Goal: Information Seeking & Learning: Learn about a topic

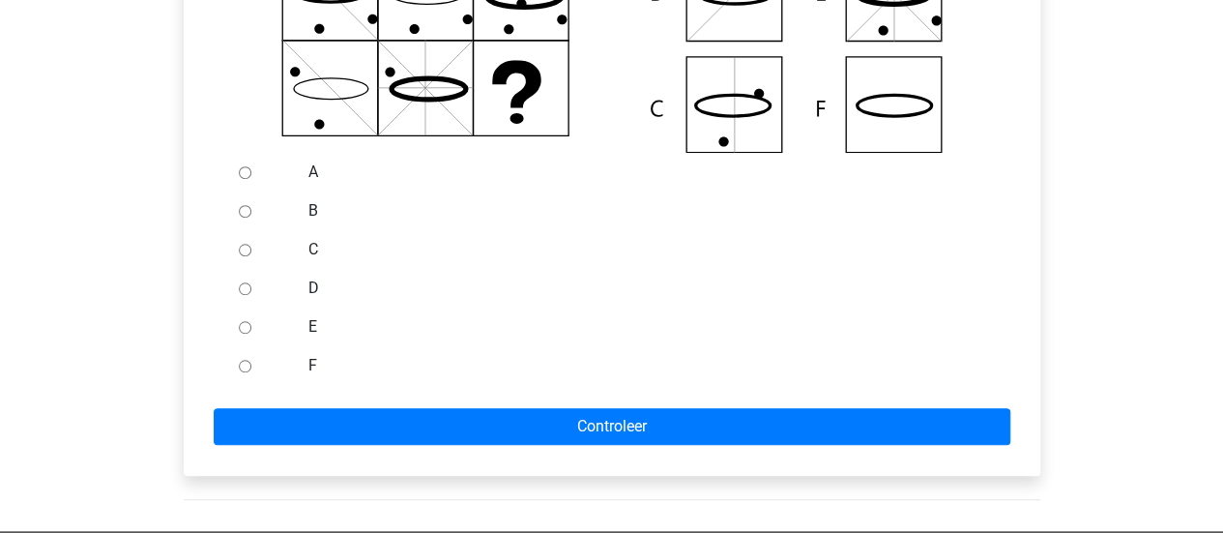
scroll to position [580, 0]
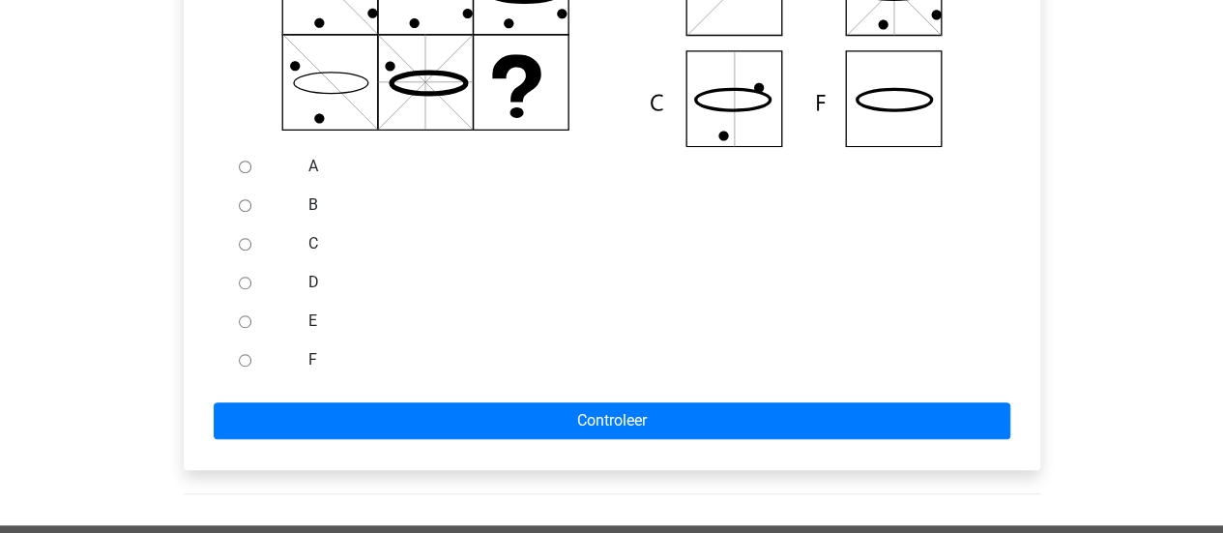
click at [246, 362] on input "F" at bounding box center [245, 360] width 13 height 13
radio input "true"
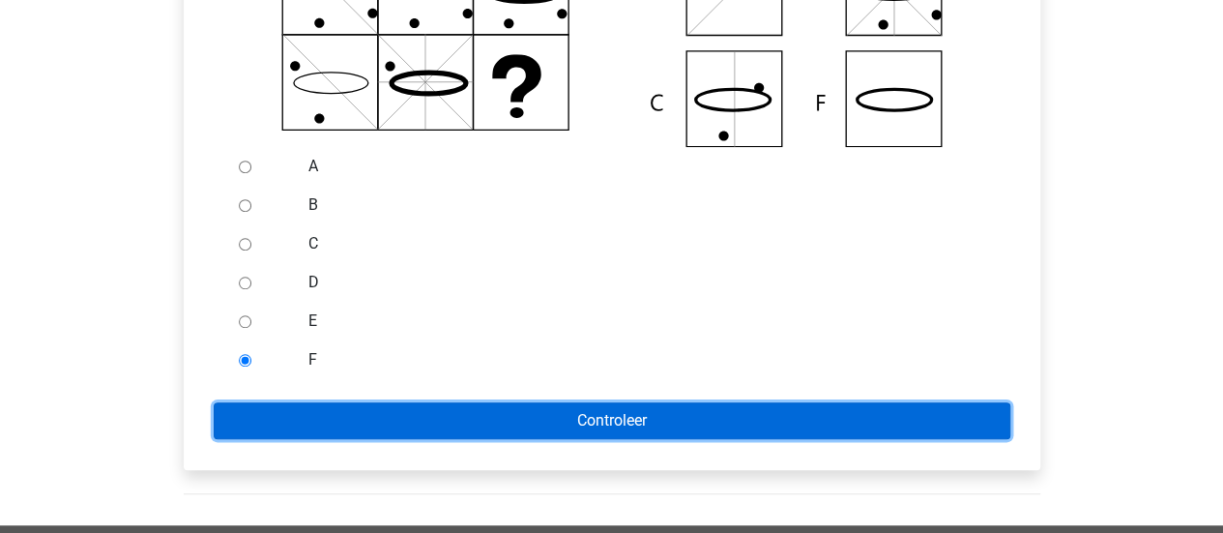
click at [404, 419] on input "Controleer" at bounding box center [612, 420] width 796 height 37
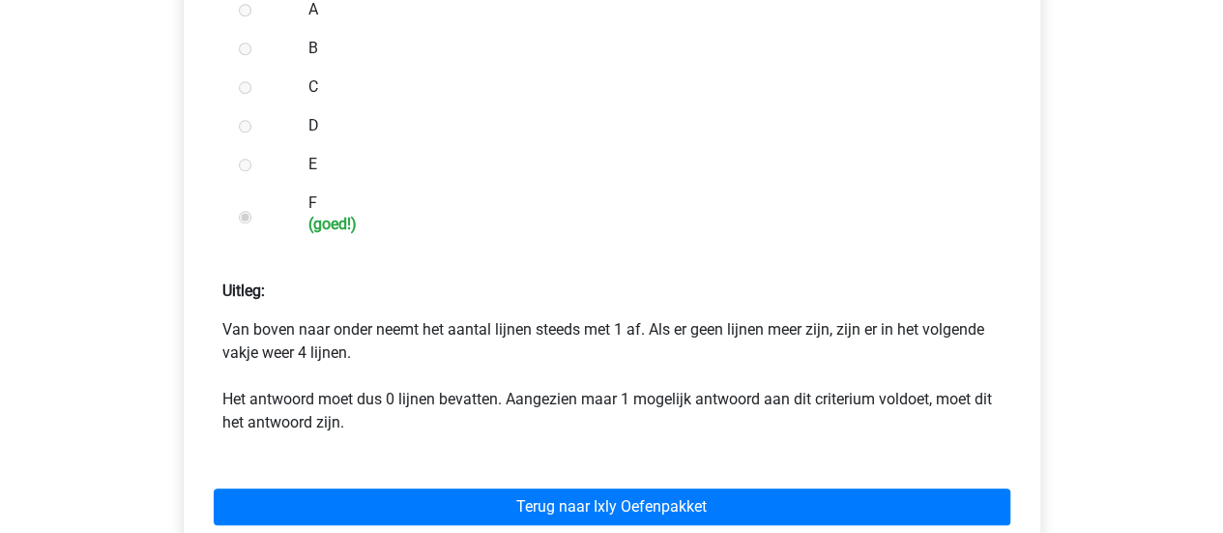
scroll to position [773, 0]
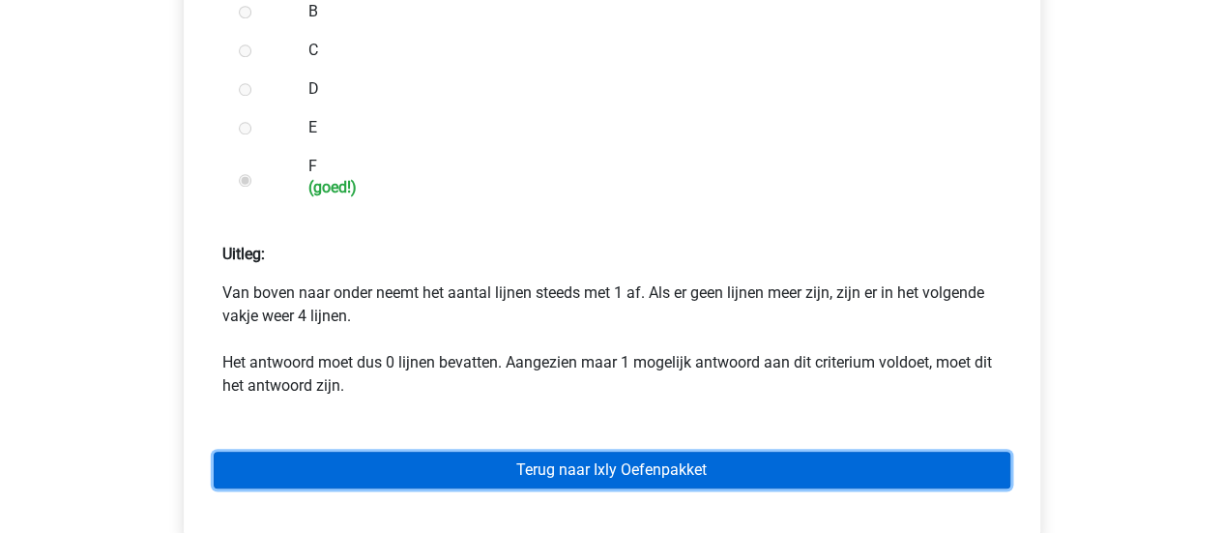
click at [685, 478] on link "Terug naar Ixly Oefenpakket" at bounding box center [612, 469] width 796 height 37
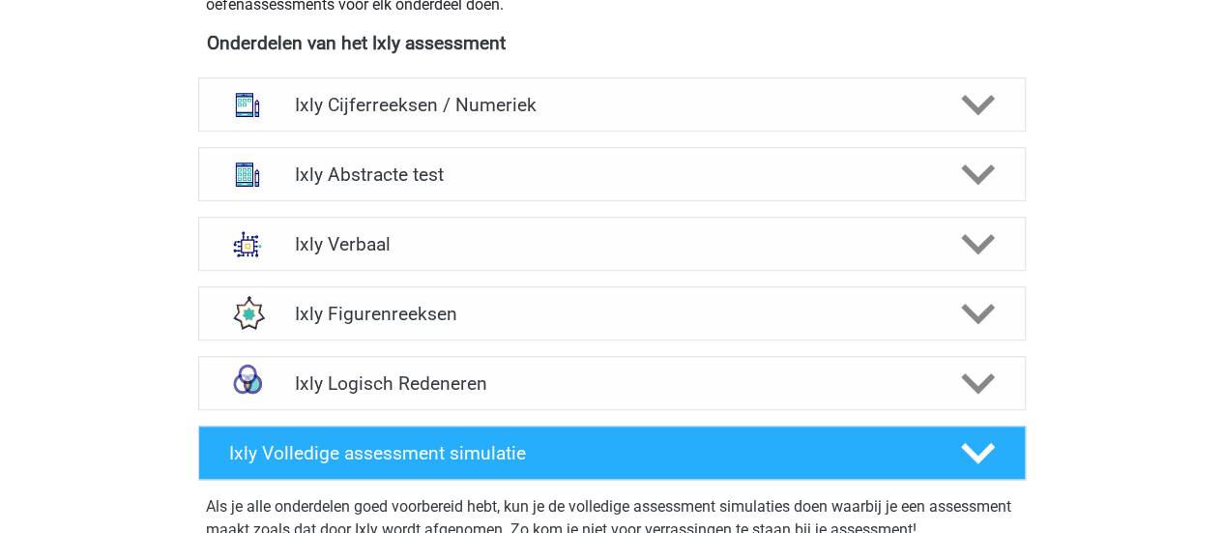
scroll to position [773, 0]
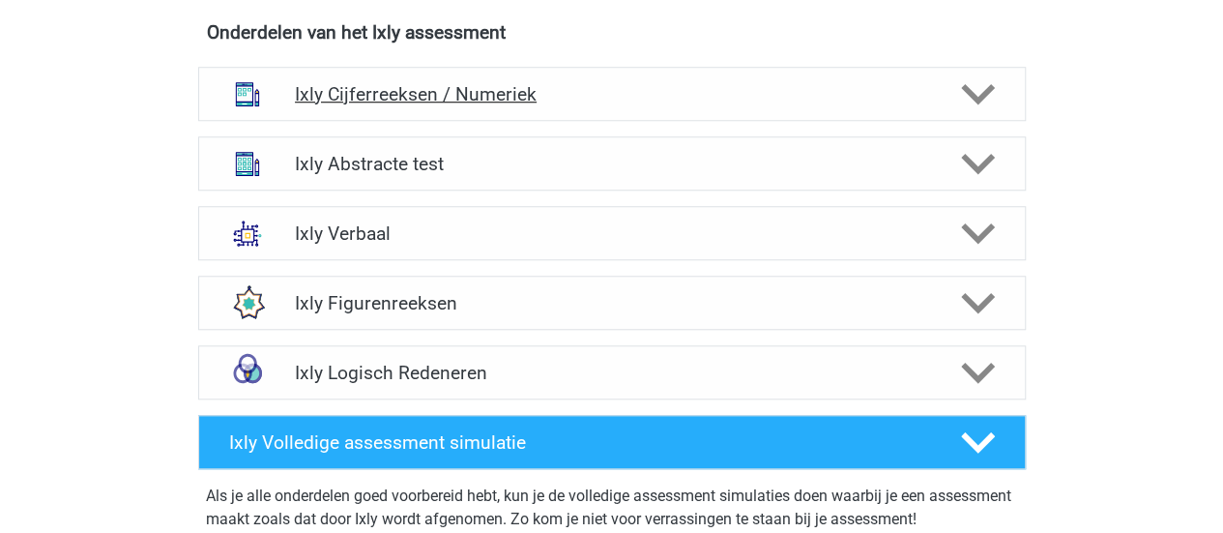
click at [379, 103] on h4 "Ixly Cijferreeksen / Numeriek" at bounding box center [611, 94] width 633 height 22
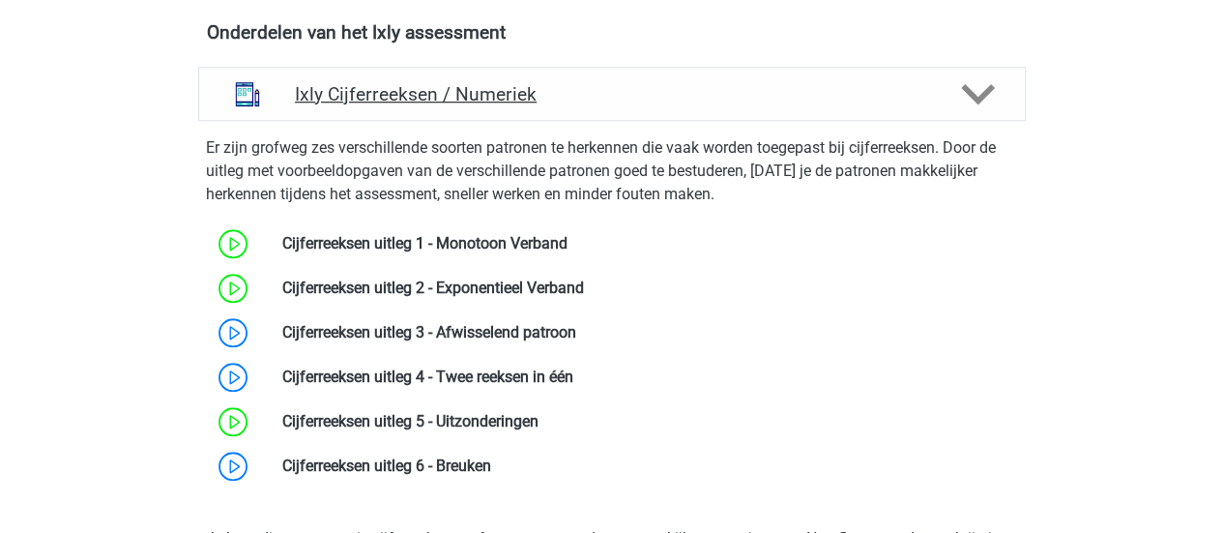
click at [379, 103] on h4 "Ixly Cijferreeksen / Numeriek" at bounding box center [611, 94] width 633 height 22
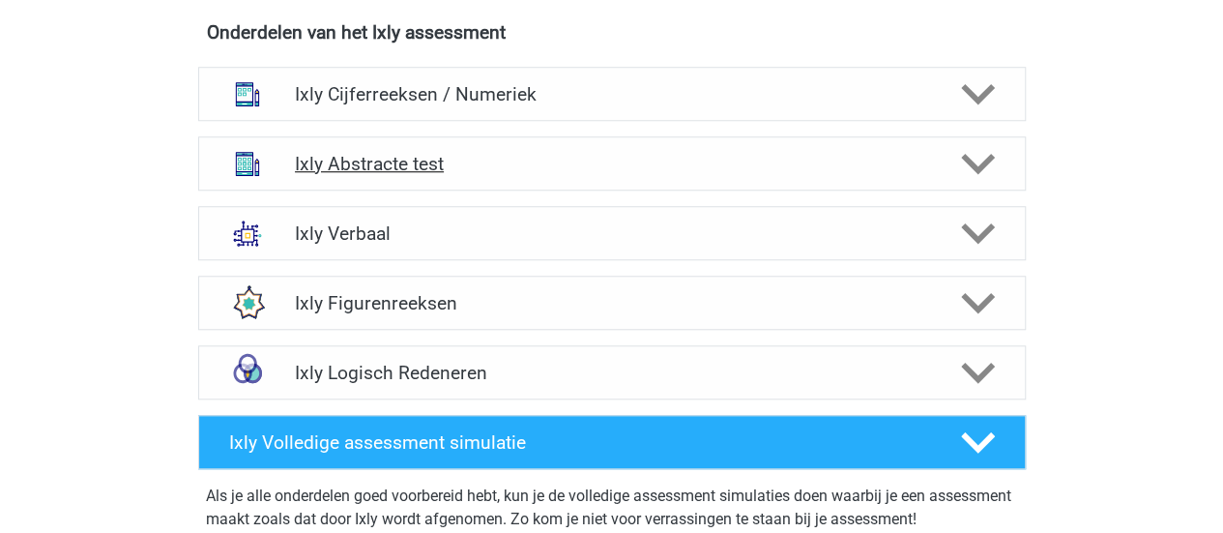
click at [378, 165] on h4 "Ixly Abstracte test" at bounding box center [611, 164] width 633 height 22
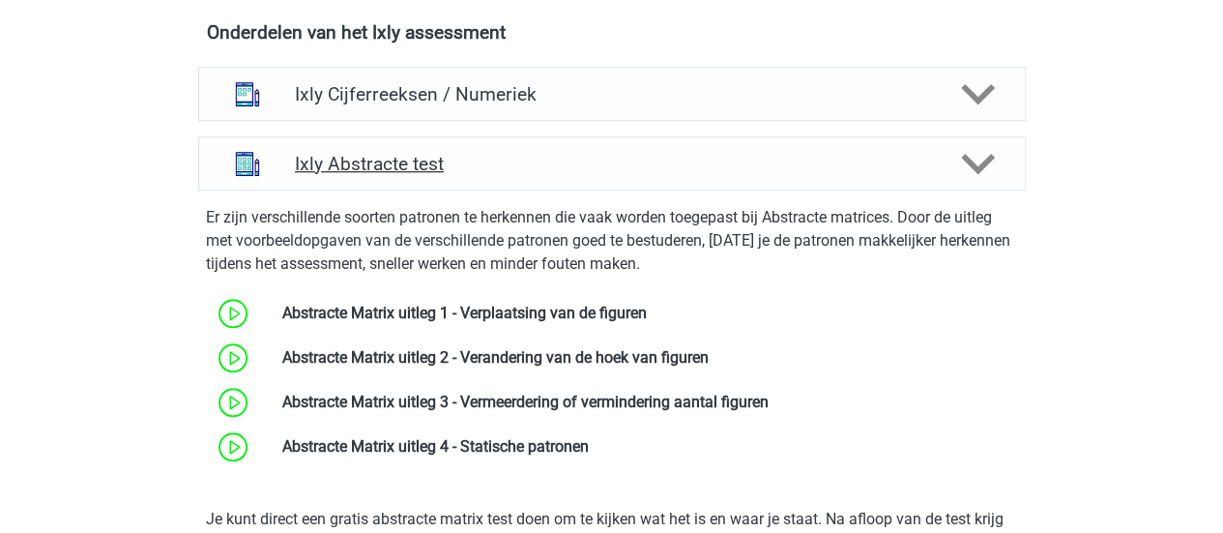
click at [378, 165] on h4 "Ixly Abstracte test" at bounding box center [611, 164] width 633 height 22
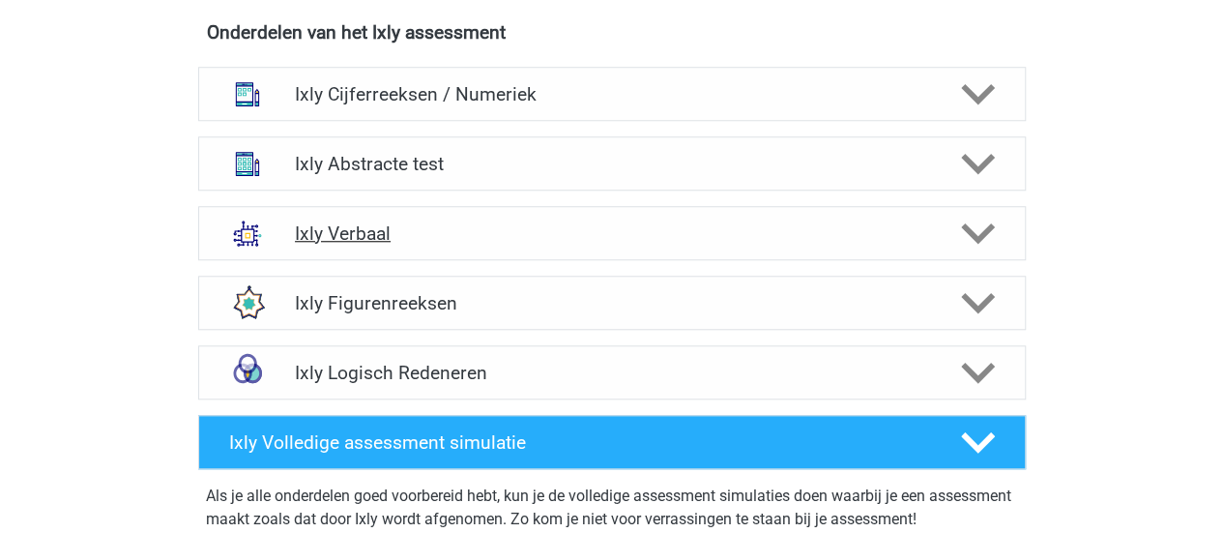
click at [379, 244] on div "Ixly Verbaal" at bounding box center [611, 233] width 827 height 54
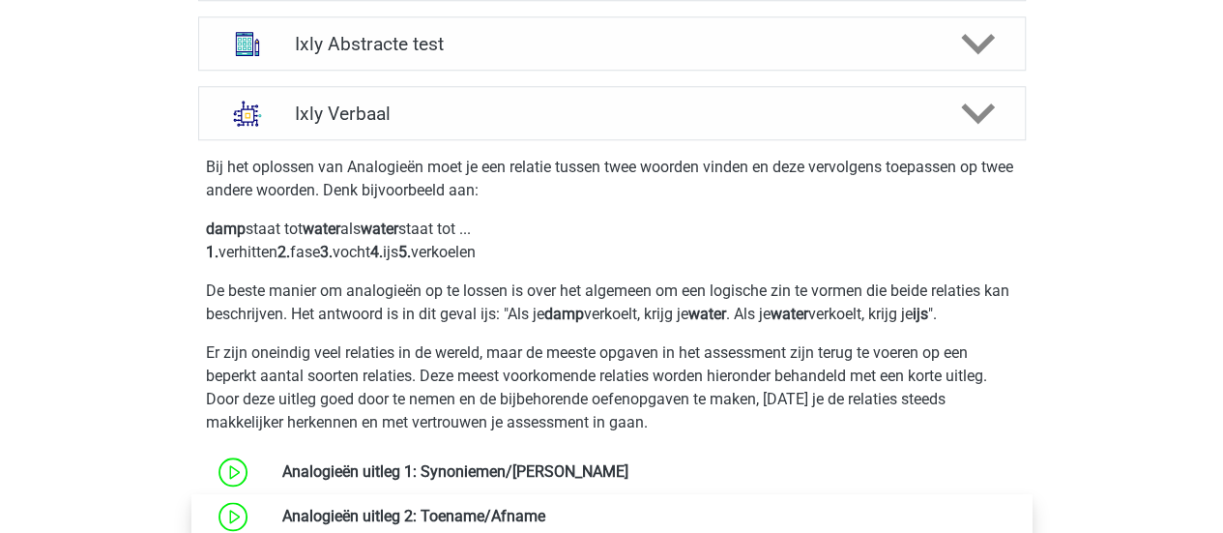
scroll to position [870, 0]
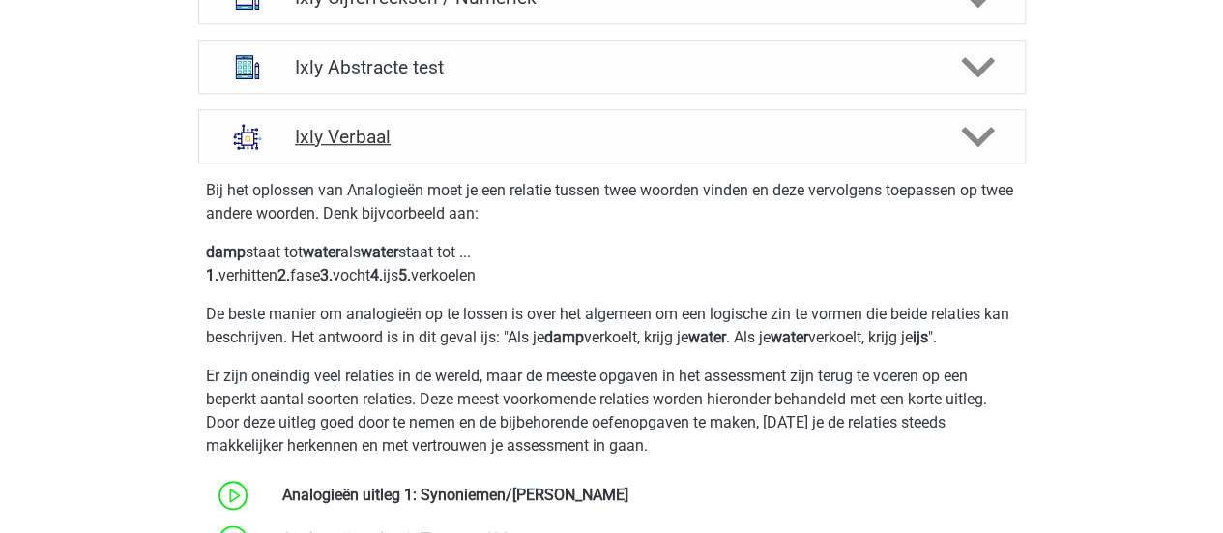
click at [375, 141] on h4 "Ixly Verbaal" at bounding box center [611, 137] width 633 height 22
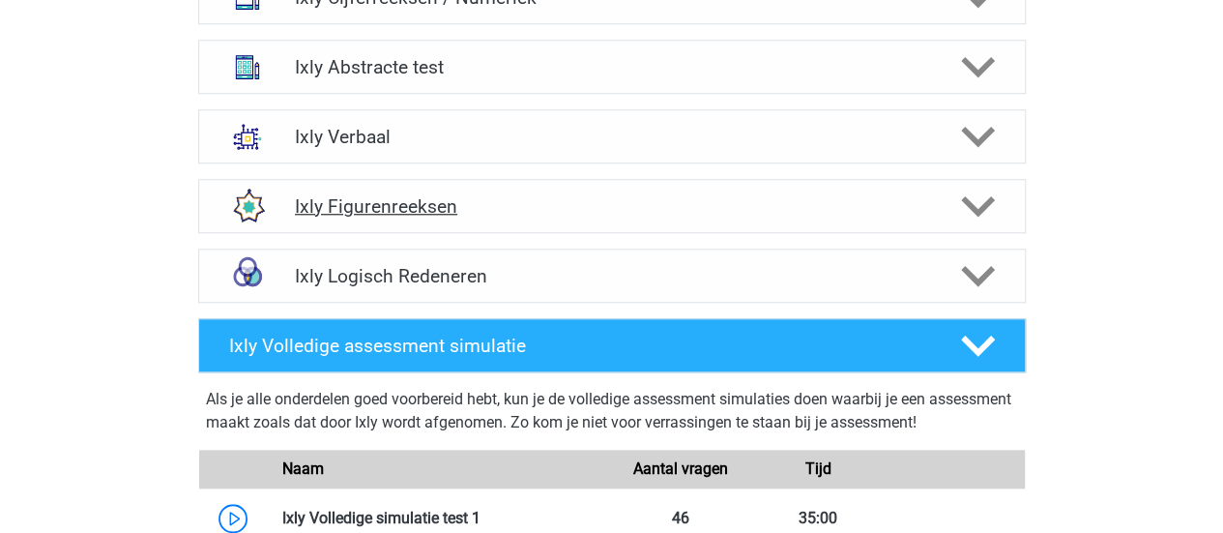
click at [377, 217] on div "Ixly Figurenreeksen" at bounding box center [611, 206] width 827 height 54
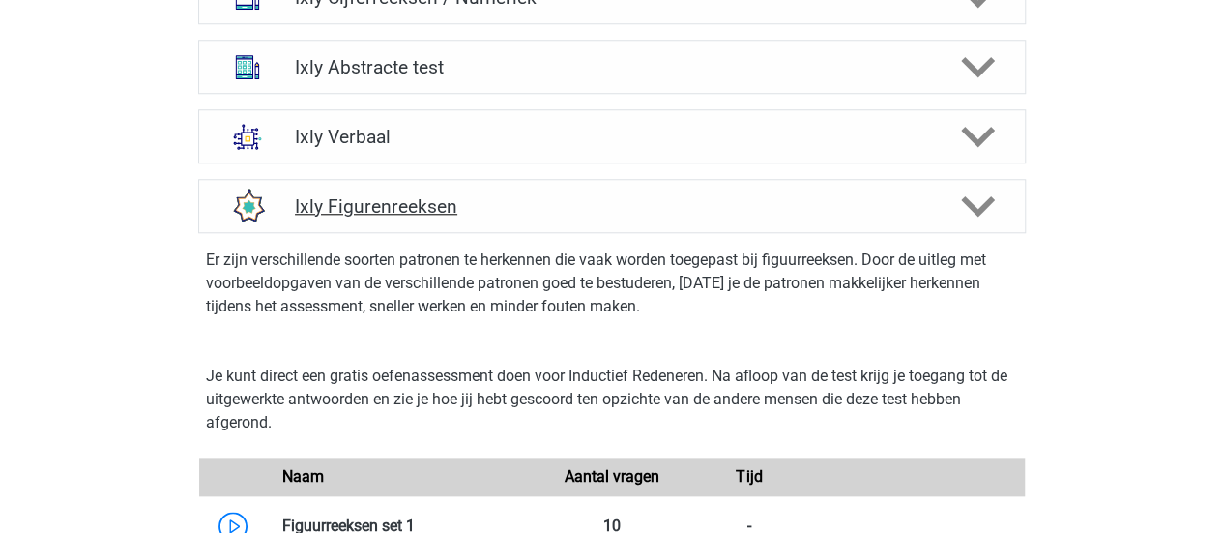
click at [375, 208] on h4 "Ixly Figurenreeksen" at bounding box center [611, 206] width 633 height 22
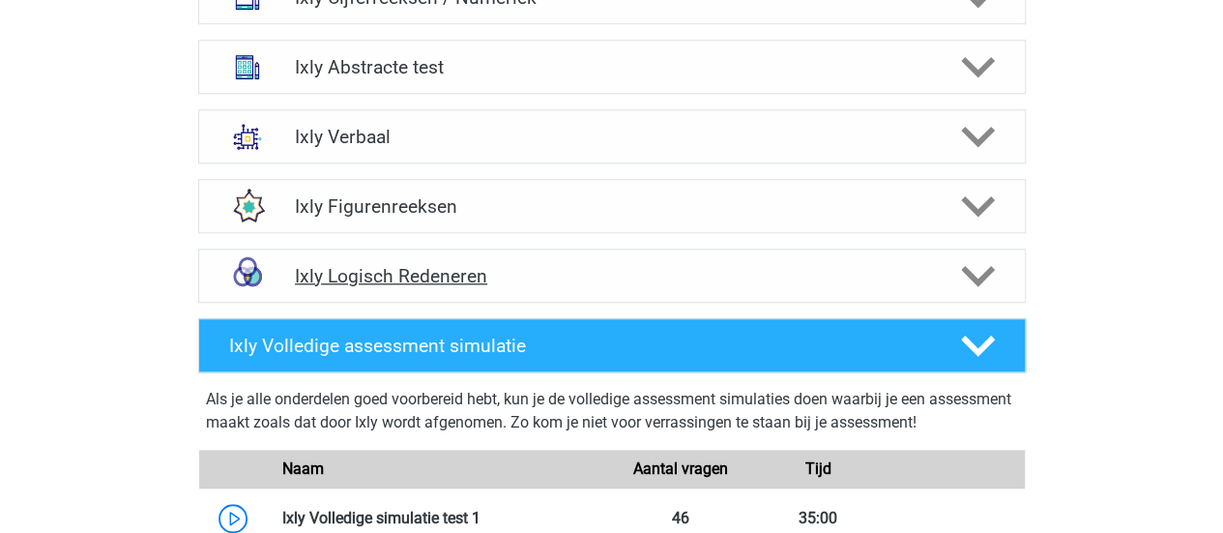
click at [402, 260] on div "Ixly Logisch Redeneren" at bounding box center [611, 275] width 827 height 54
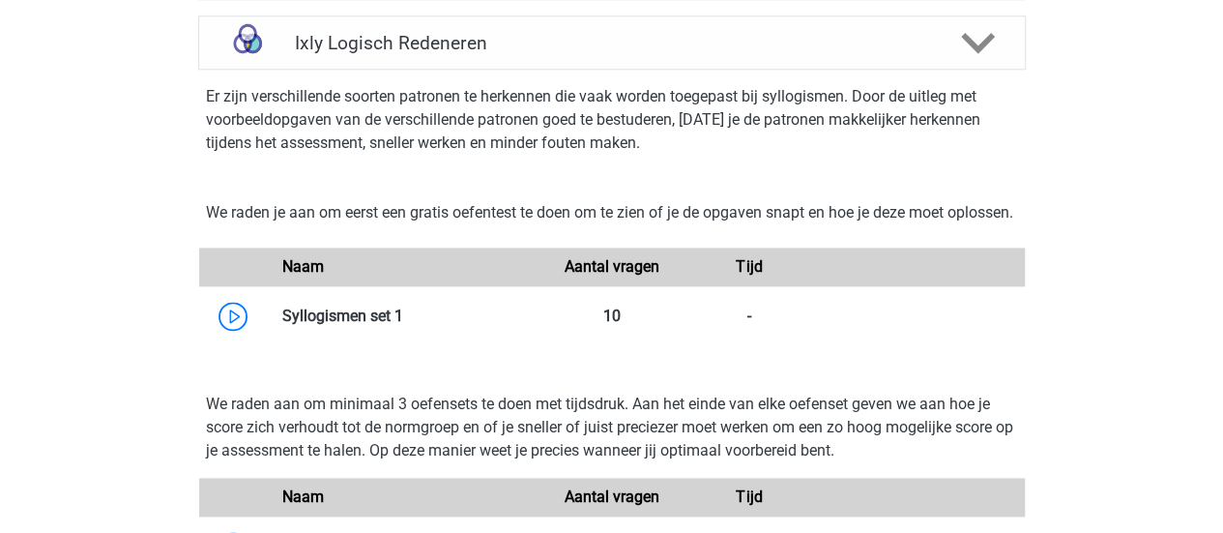
scroll to position [1160, 0]
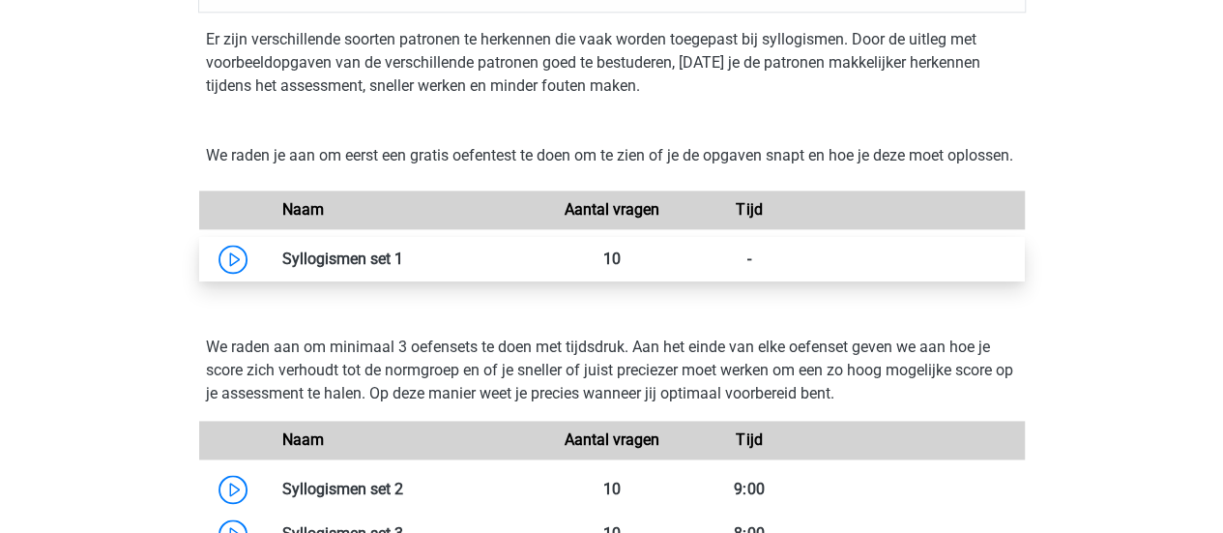
click at [403, 268] on link at bounding box center [403, 258] width 0 height 18
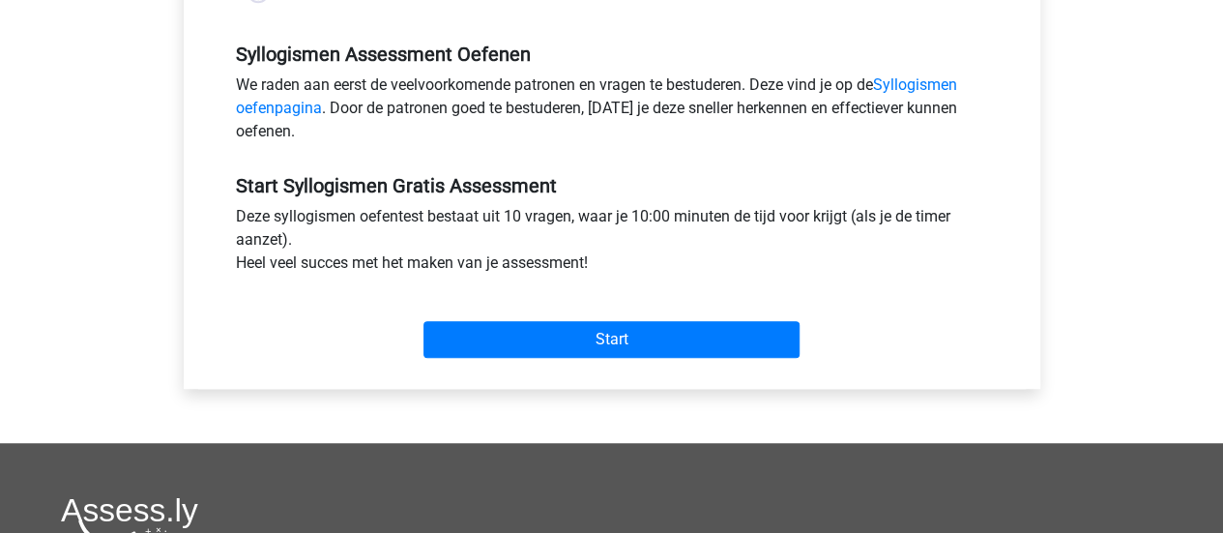
scroll to position [580, 0]
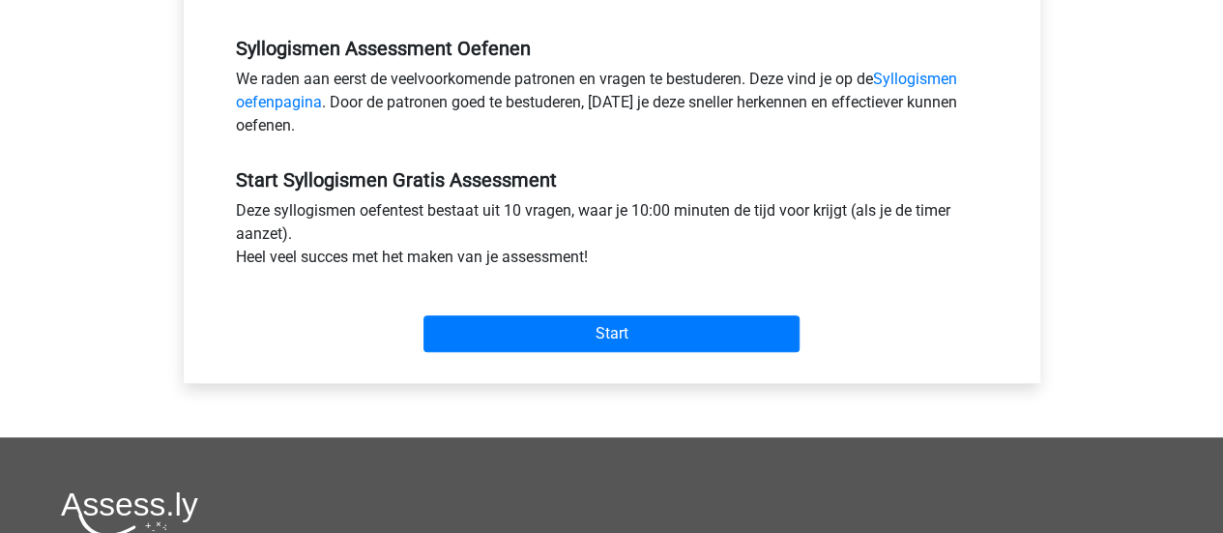
click at [665, 302] on div "Start" at bounding box center [611, 318] width 781 height 68
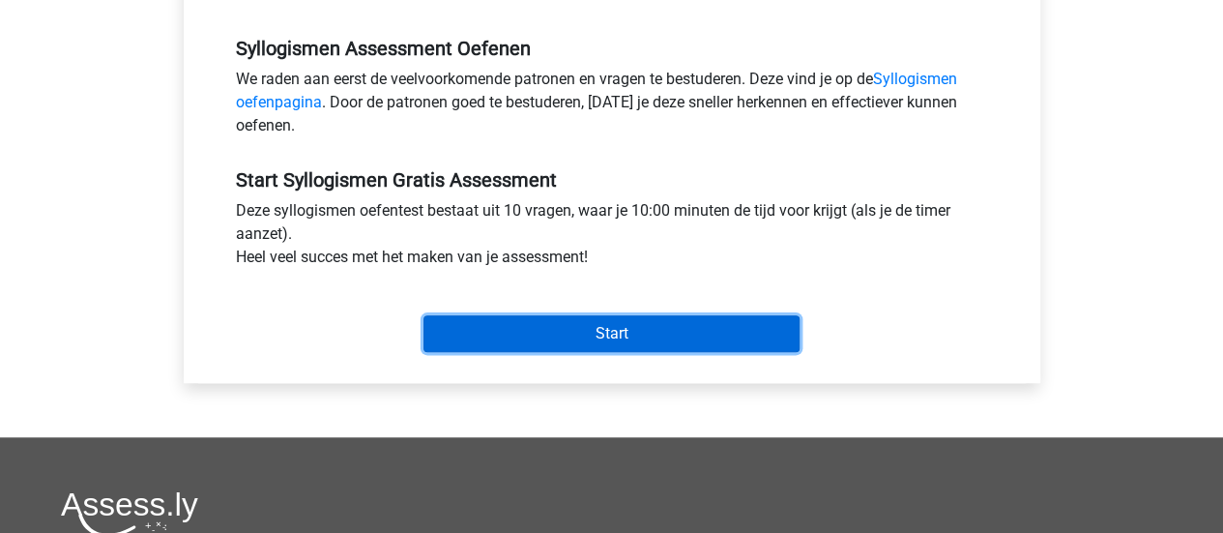
click at [685, 338] on input "Start" at bounding box center [611, 333] width 376 height 37
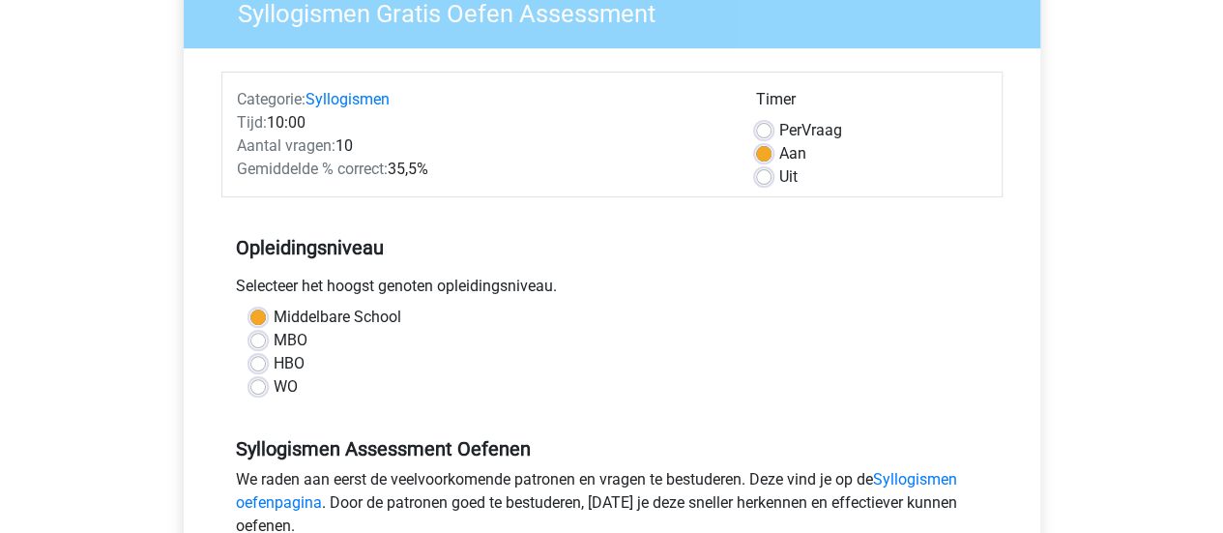
scroll to position [97, 0]
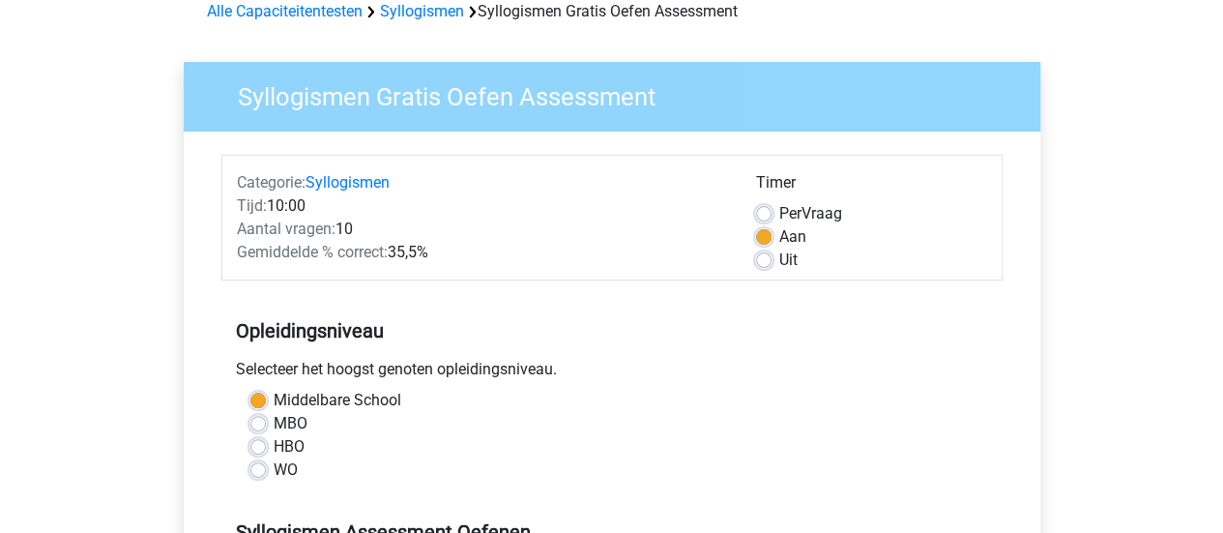
click at [788, 260] on label "Uit" at bounding box center [788, 259] width 18 height 23
click at [771, 260] on input "Uit" at bounding box center [763, 257] width 15 height 19
radio input "true"
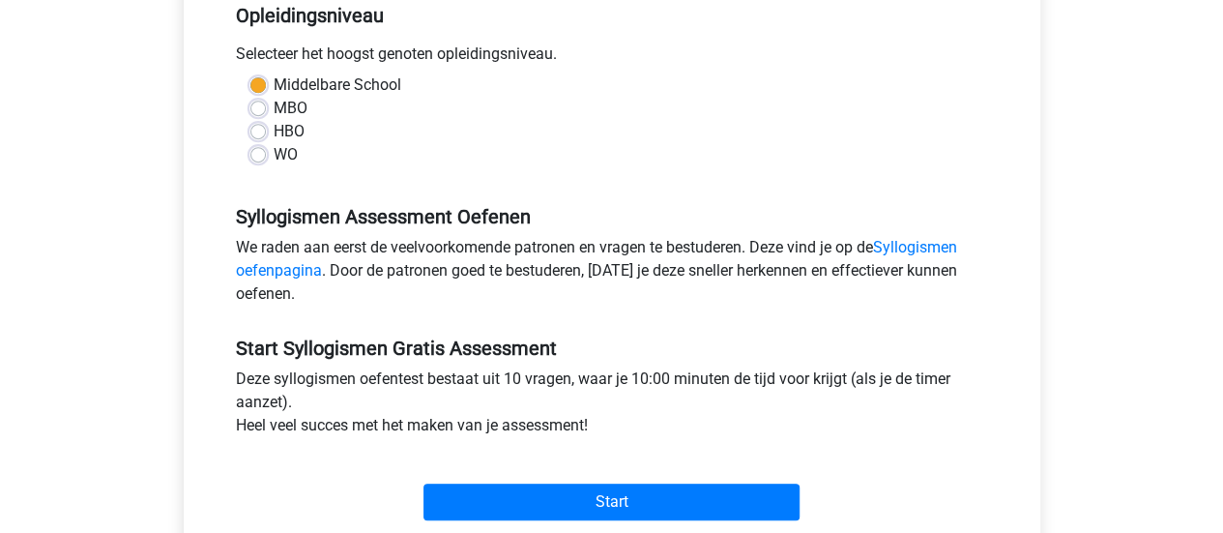
scroll to position [483, 0]
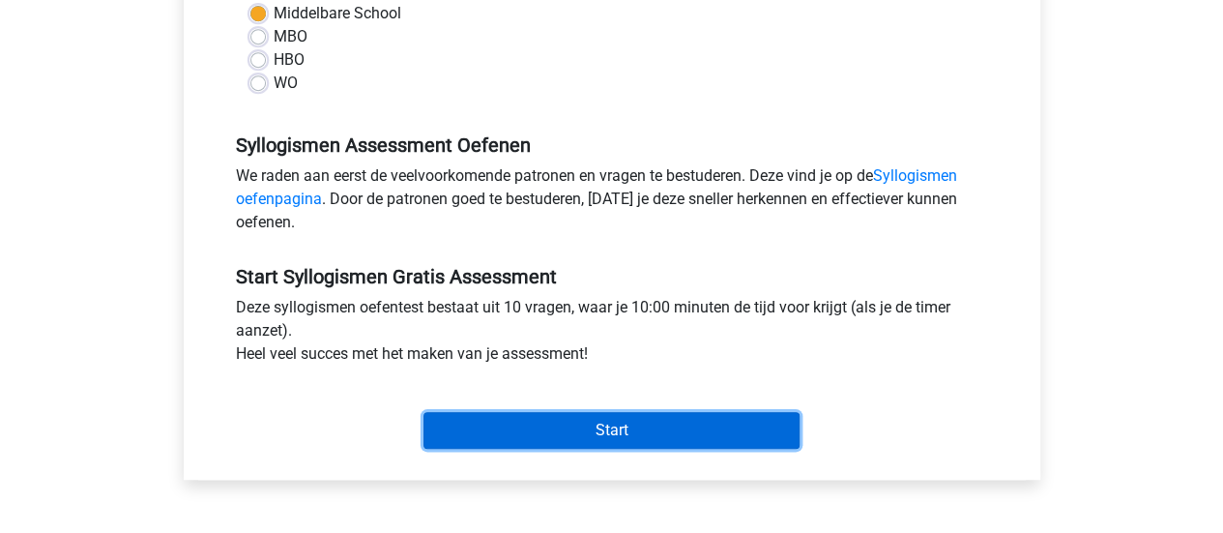
click at [655, 426] on input "Start" at bounding box center [611, 430] width 376 height 37
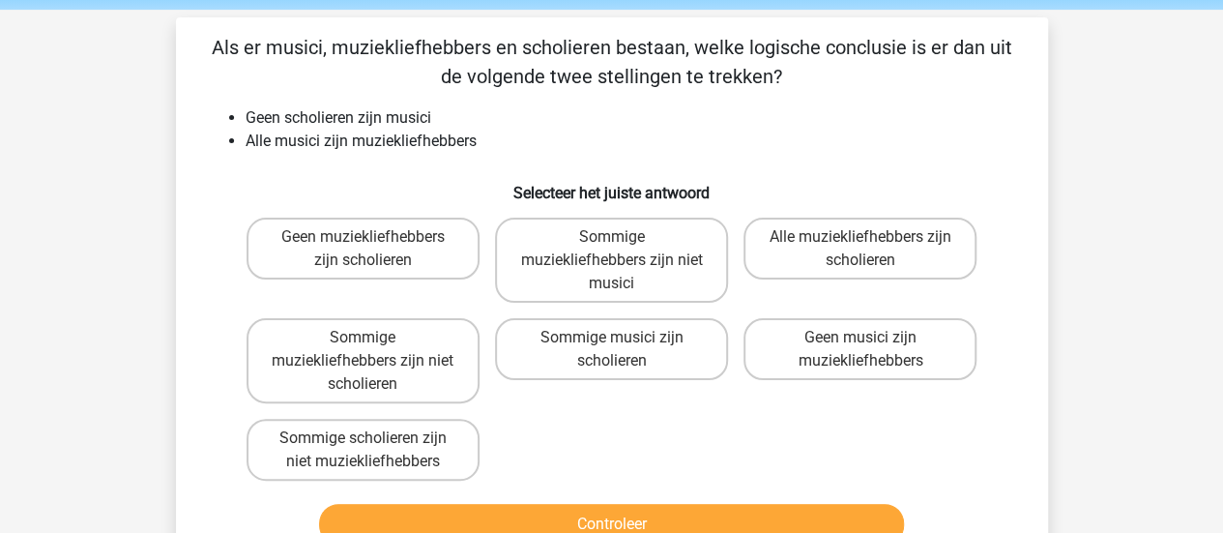
scroll to position [97, 0]
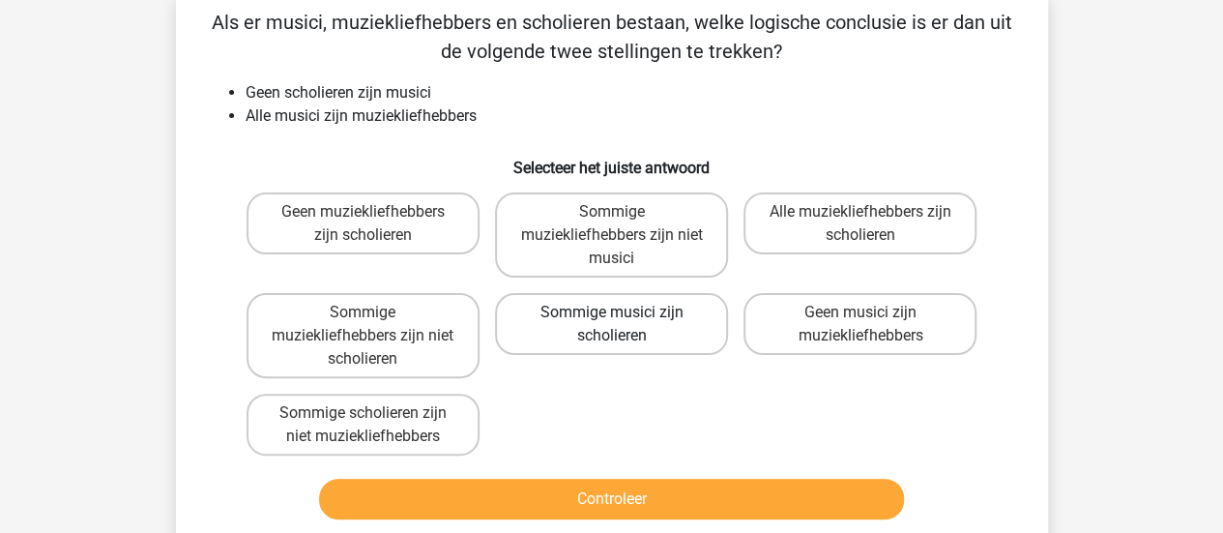
click at [694, 343] on label "Sommige musici zijn scholieren" at bounding box center [611, 324] width 233 height 62
click at [623, 325] on input "Sommige musici zijn scholieren" at bounding box center [617, 318] width 13 height 13
radio input "true"
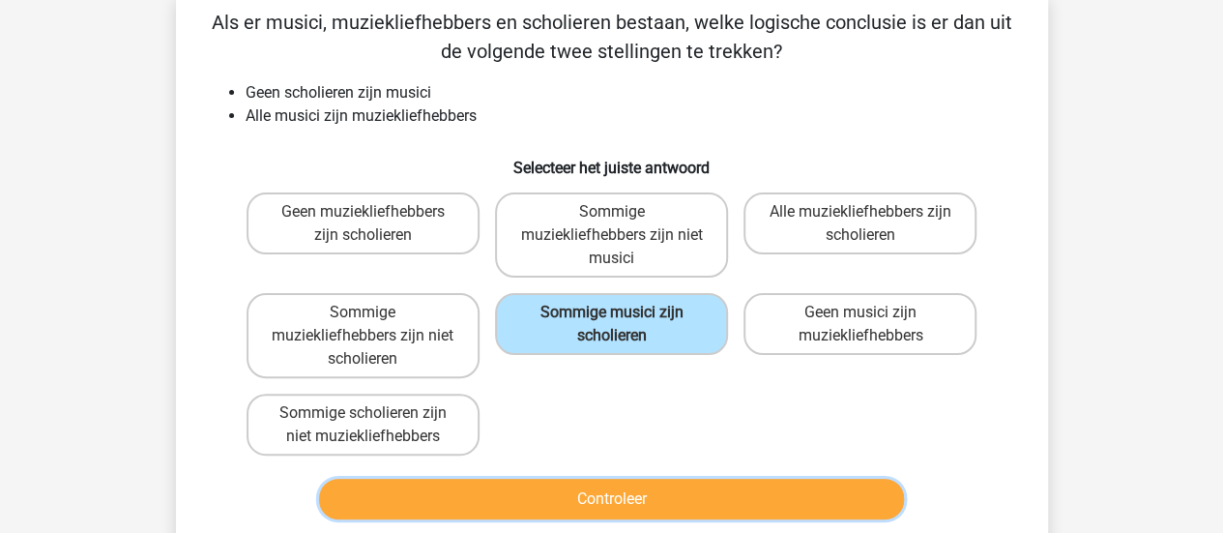
click at [851, 496] on button "Controleer" at bounding box center [611, 498] width 585 height 41
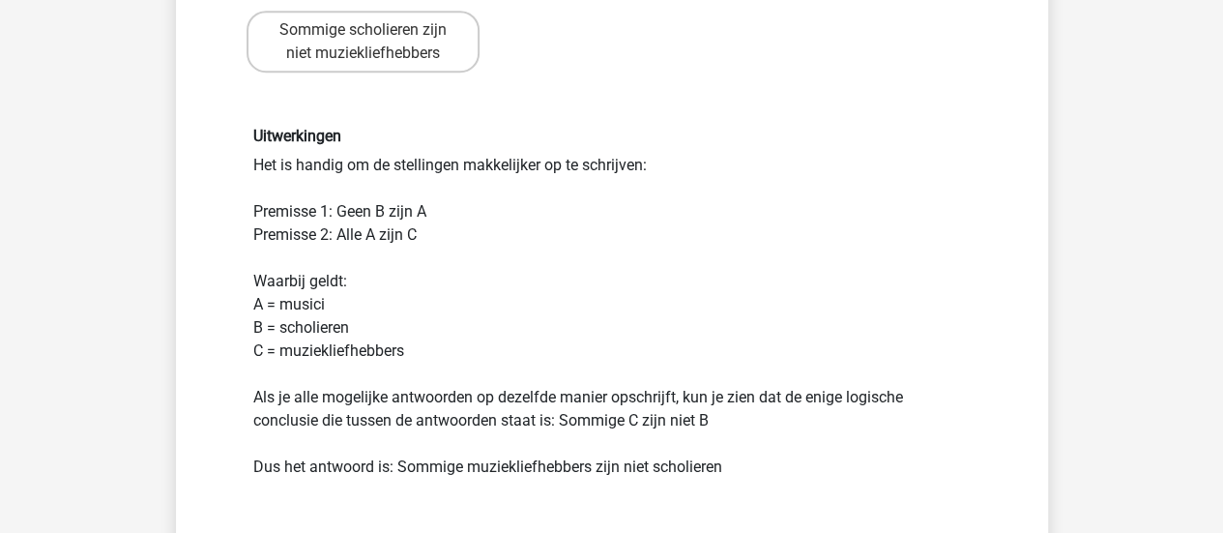
scroll to position [580, 0]
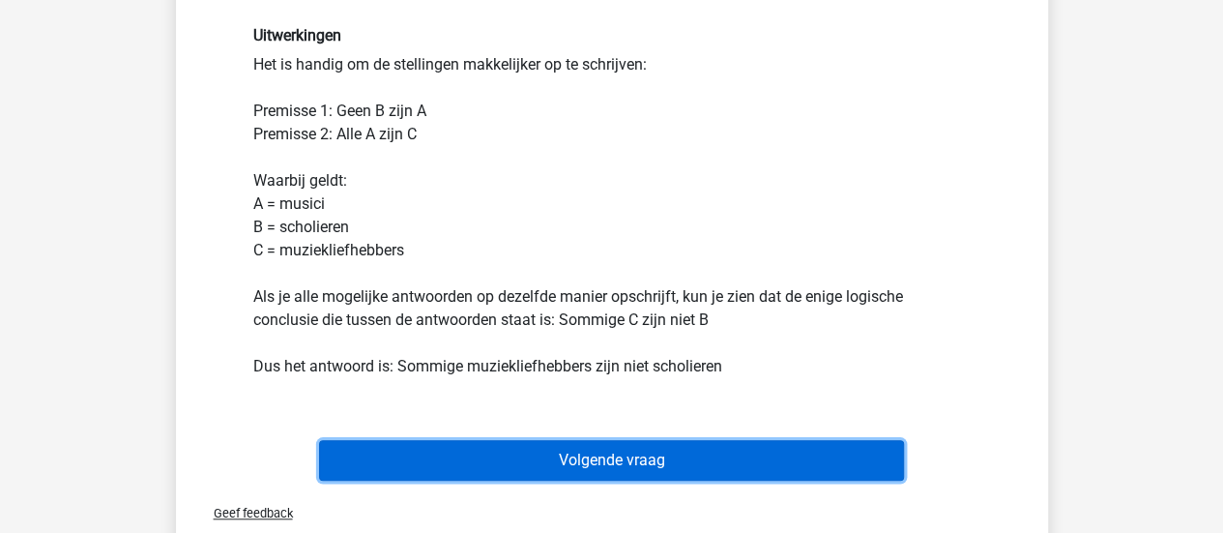
click at [711, 464] on button "Volgende vraag" at bounding box center [611, 460] width 585 height 41
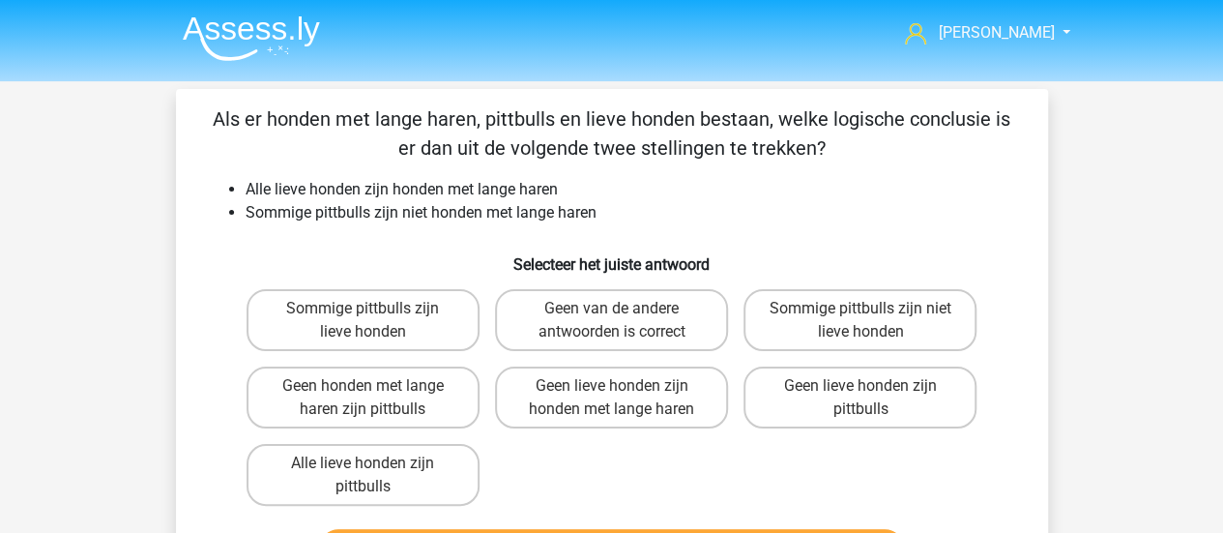
scroll to position [97, 0]
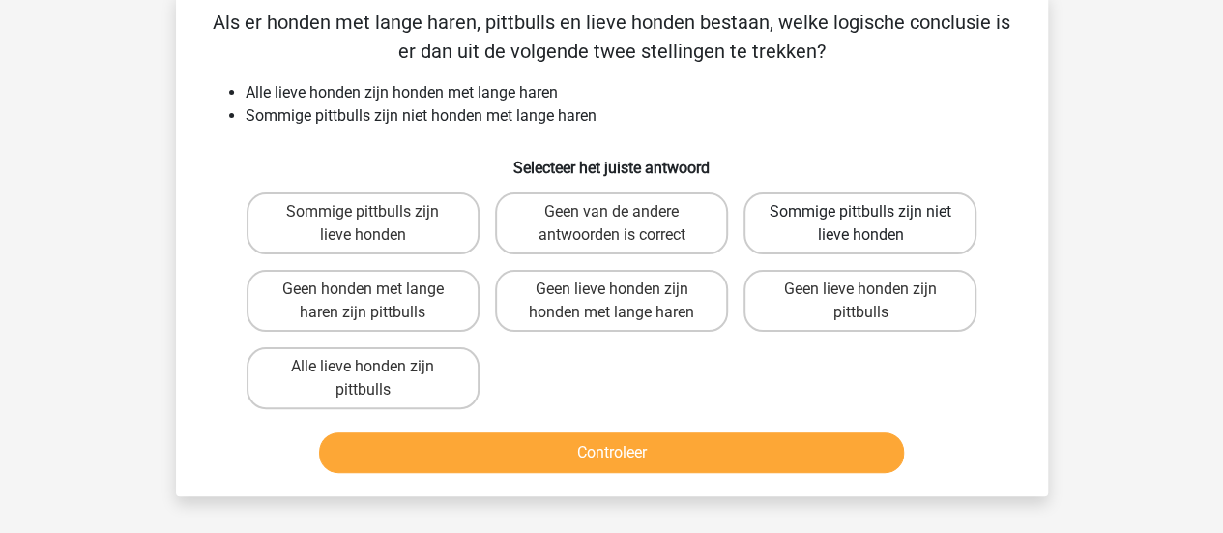
click at [919, 212] on label "Sommige pittbulls zijn niet lieve honden" at bounding box center [859, 223] width 233 height 62
click at [873, 212] on input "Sommige pittbulls zijn niet lieve honden" at bounding box center [866, 218] width 13 height 13
radio input "true"
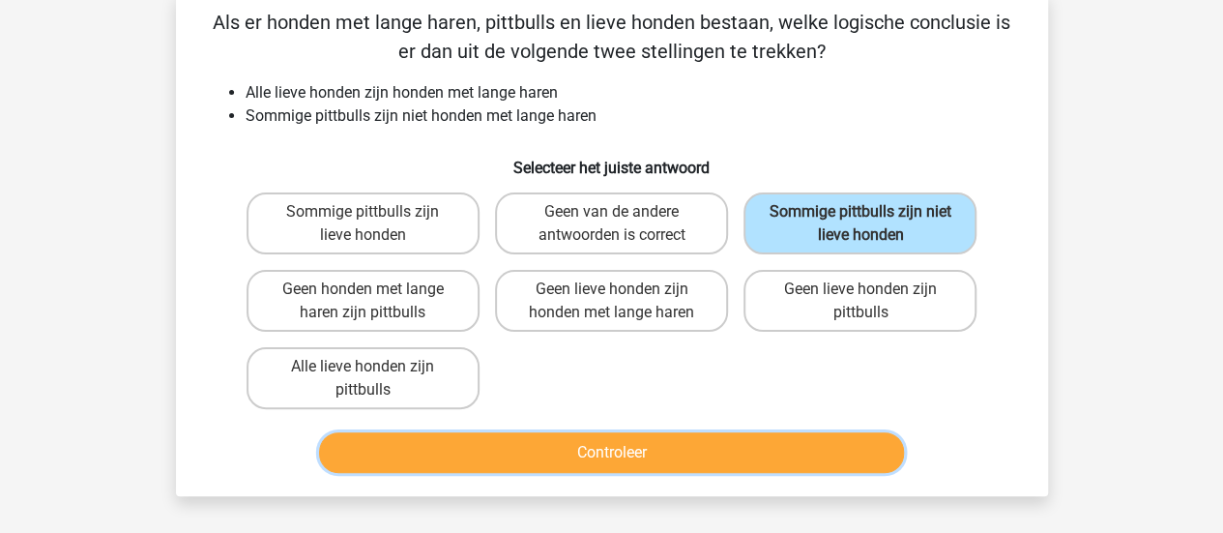
click at [738, 432] on button "Controleer" at bounding box center [611, 452] width 585 height 41
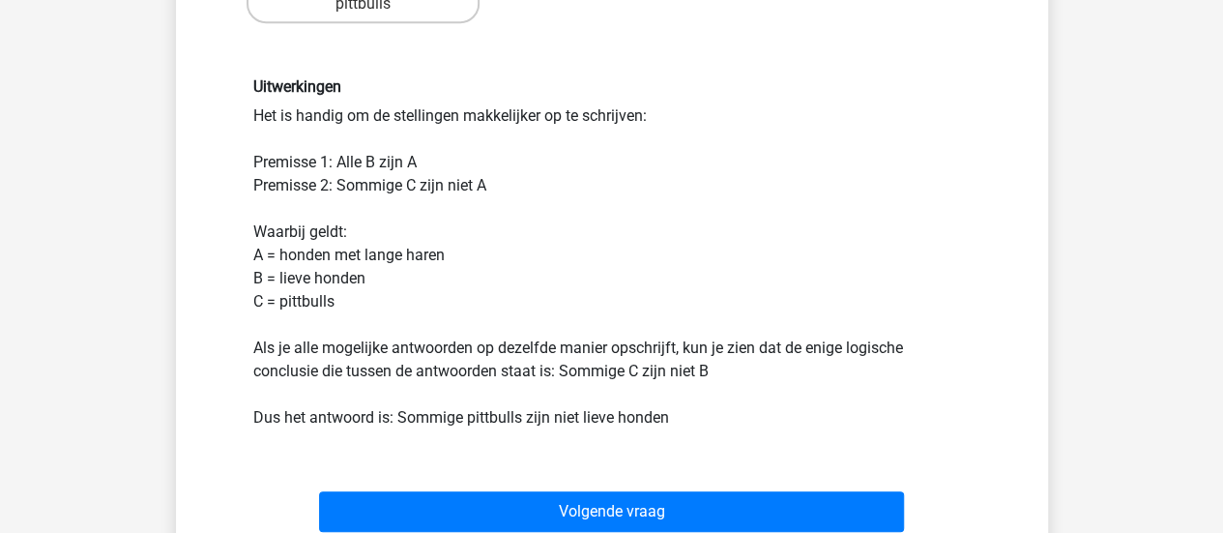
scroll to position [483, 0]
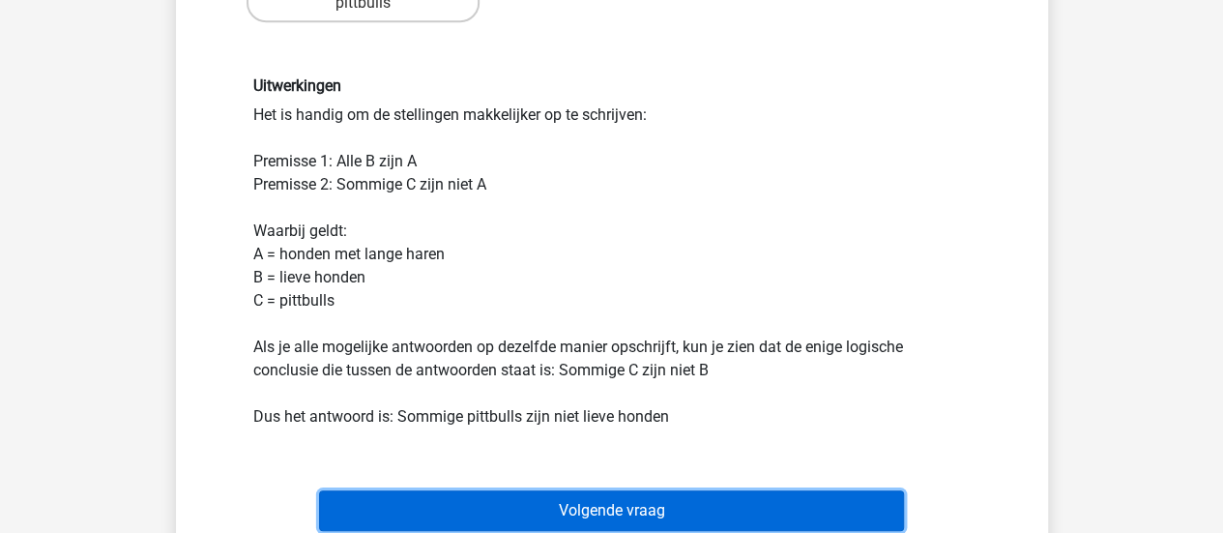
click at [661, 501] on button "Volgende vraag" at bounding box center [611, 510] width 585 height 41
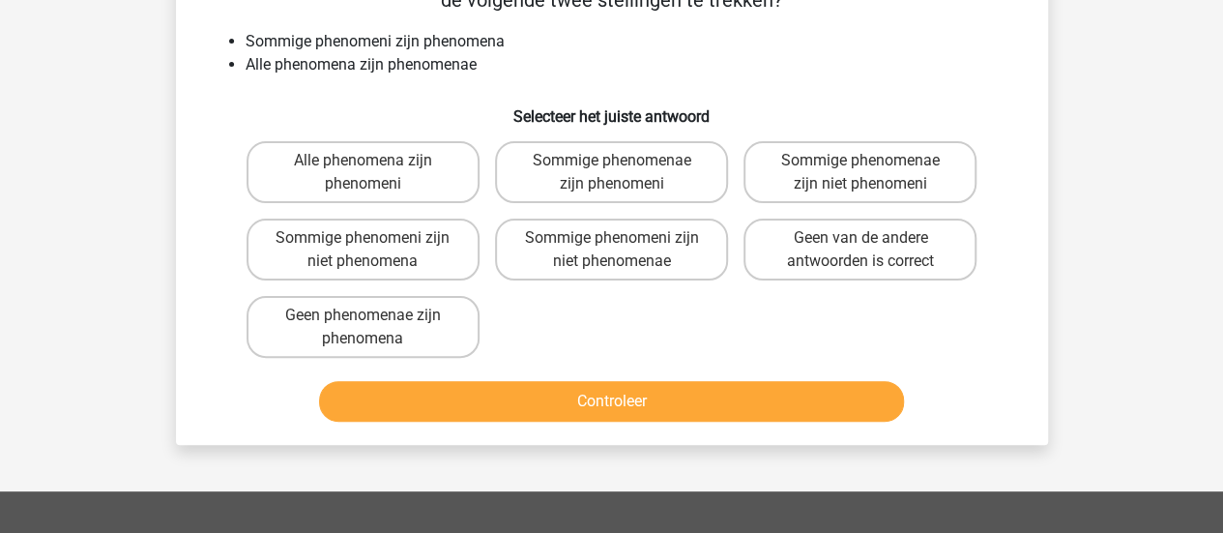
scroll to position [89, 0]
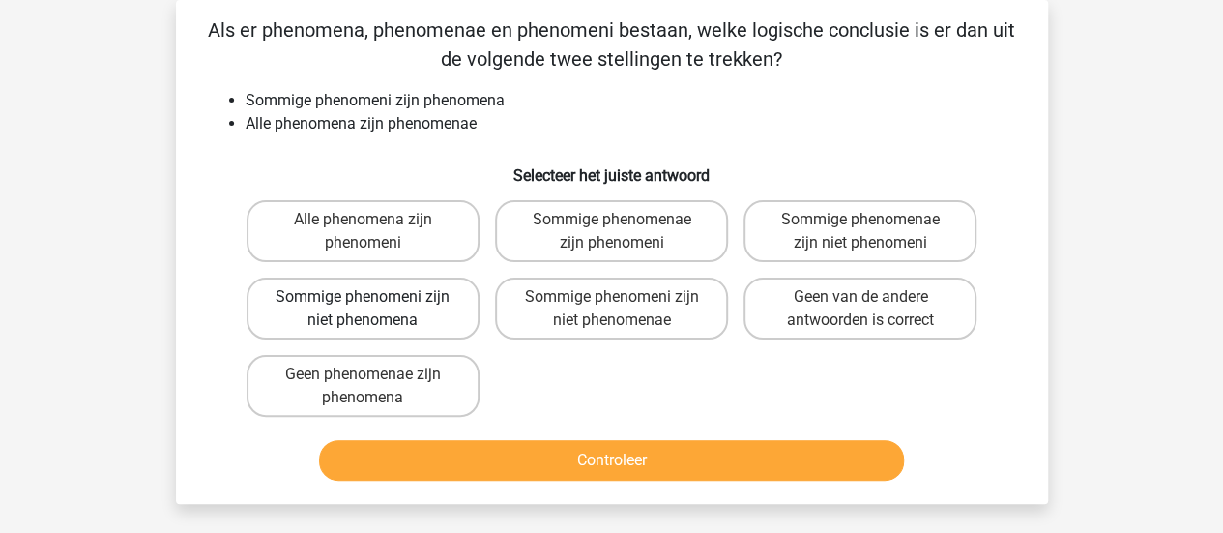
click at [435, 305] on label "Sommige phenomeni zijn niet phenomena" at bounding box center [362, 308] width 233 height 62
click at [375, 305] on input "Sommige phenomeni zijn niet phenomena" at bounding box center [368, 303] width 13 height 13
radio input "true"
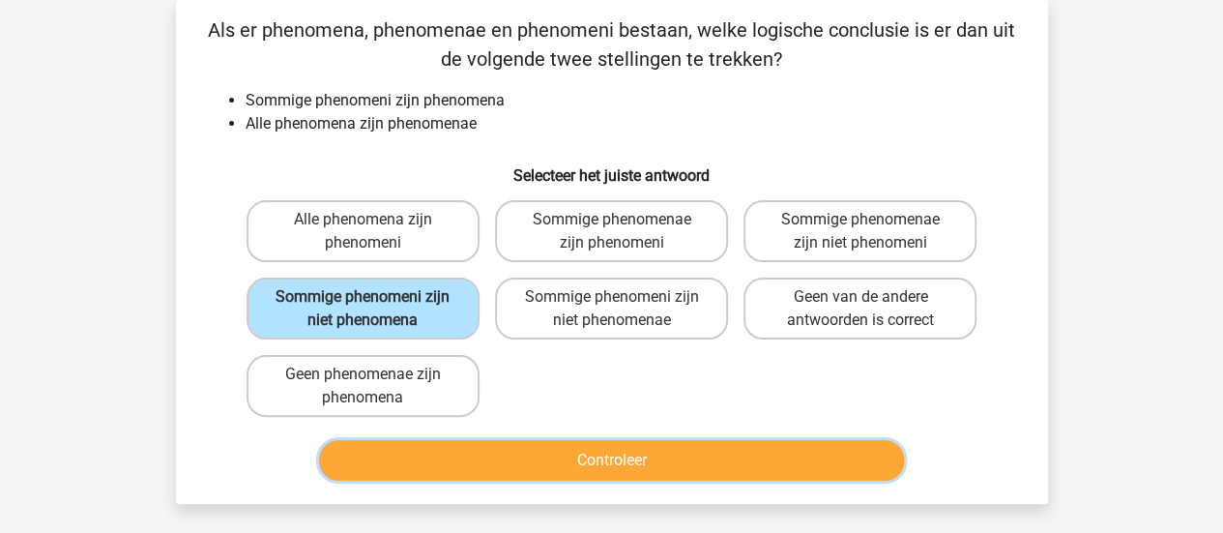
click at [621, 455] on button "Controleer" at bounding box center [611, 460] width 585 height 41
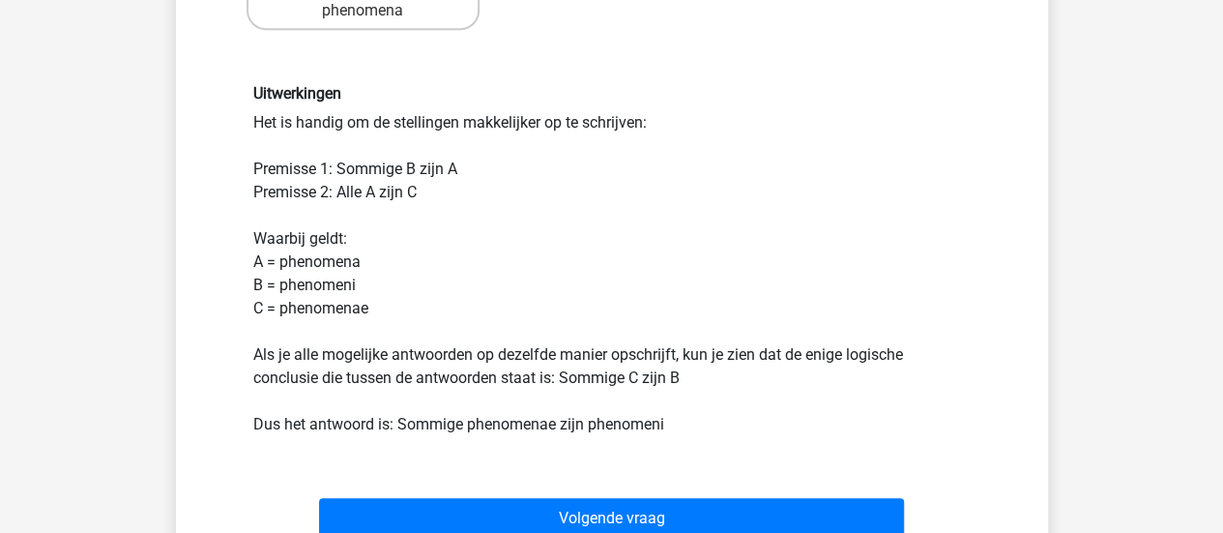
scroll to position [669, 0]
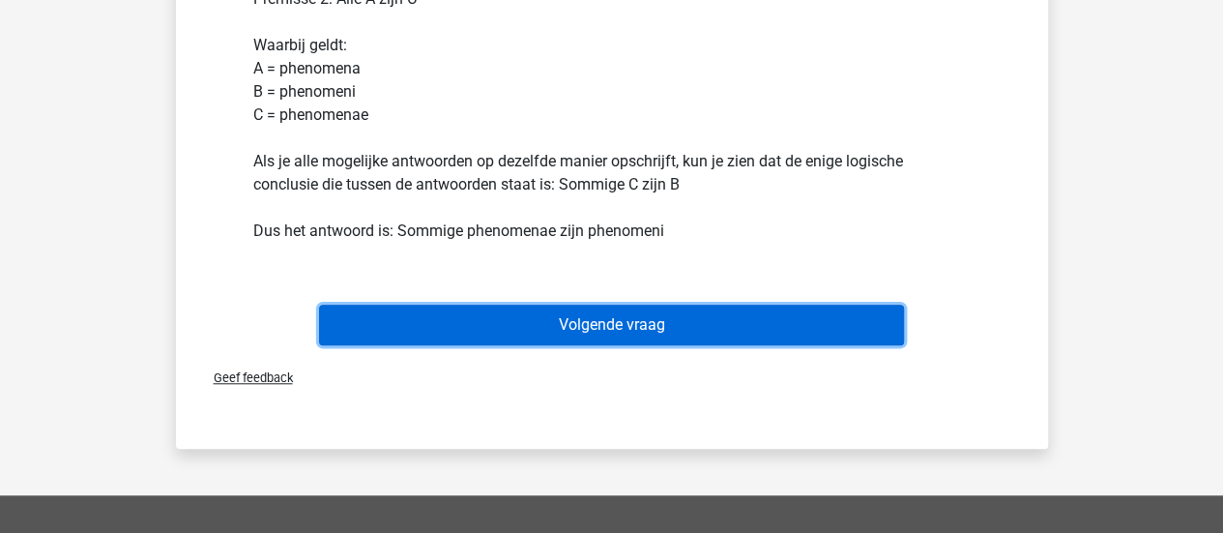
click at [489, 318] on button "Volgende vraag" at bounding box center [611, 324] width 585 height 41
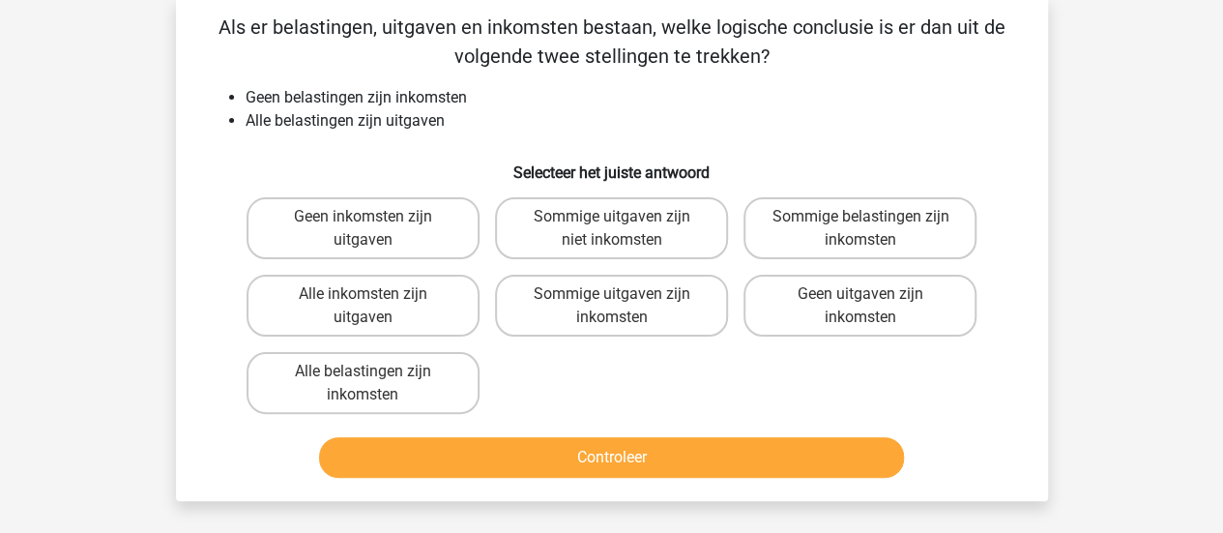
scroll to position [89, 0]
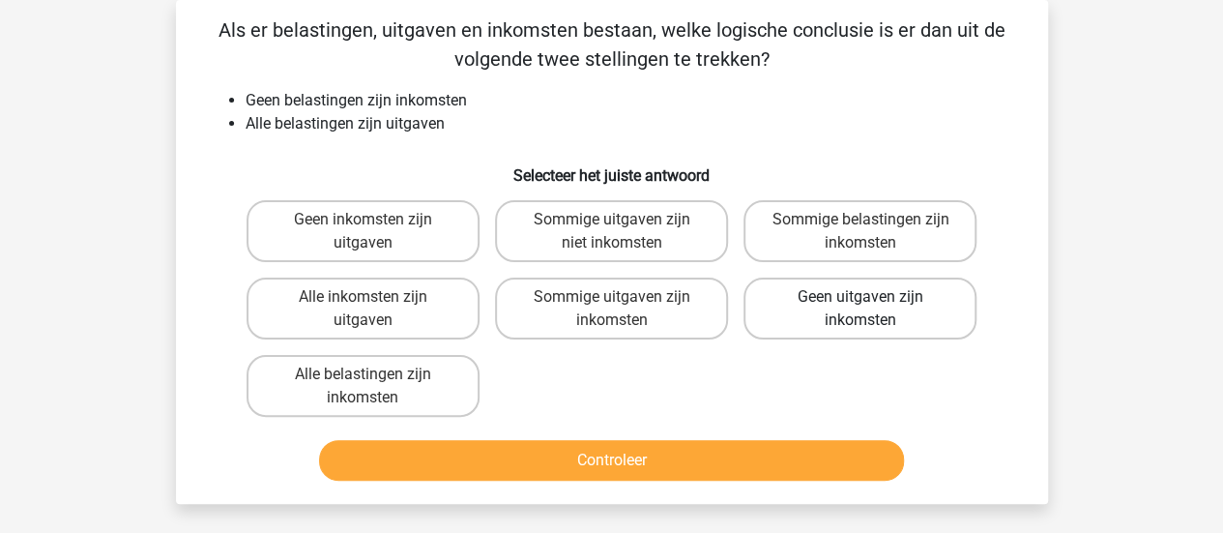
click at [953, 316] on label "Geen uitgaven zijn inkomsten" at bounding box center [859, 308] width 233 height 62
click at [873, 309] on input "Geen uitgaven zijn inkomsten" at bounding box center [866, 303] width 13 height 13
radio input "true"
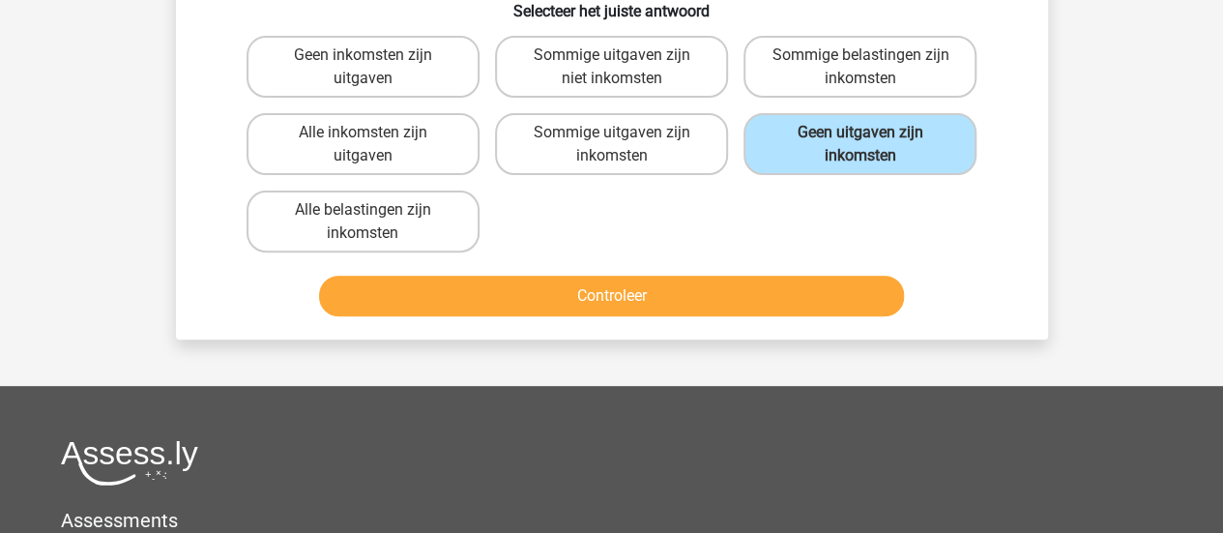
scroll to position [282, 0]
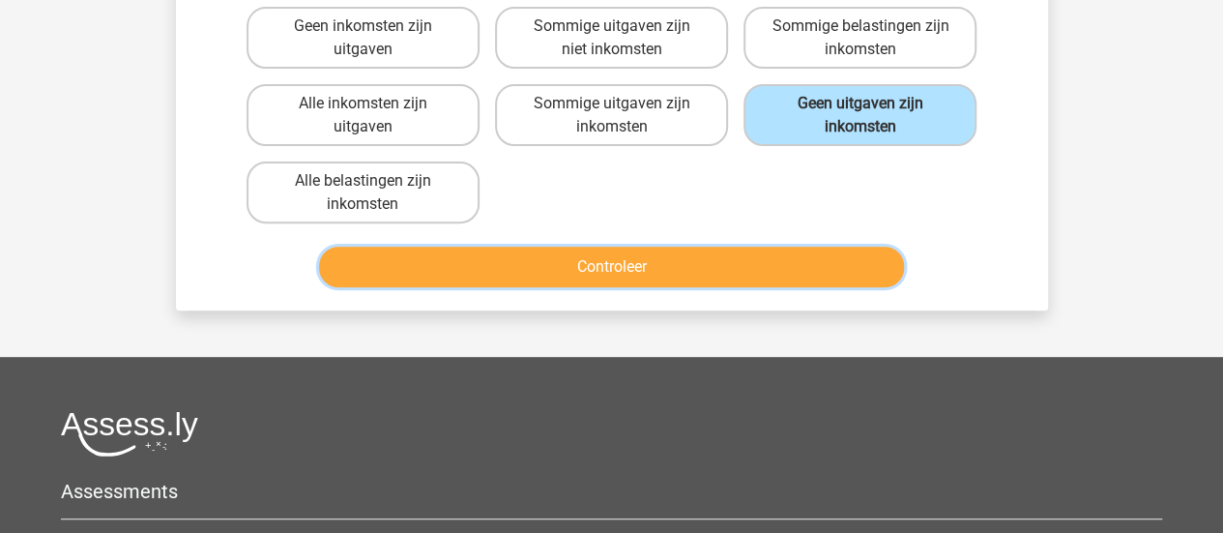
click at [808, 265] on button "Controleer" at bounding box center [611, 266] width 585 height 41
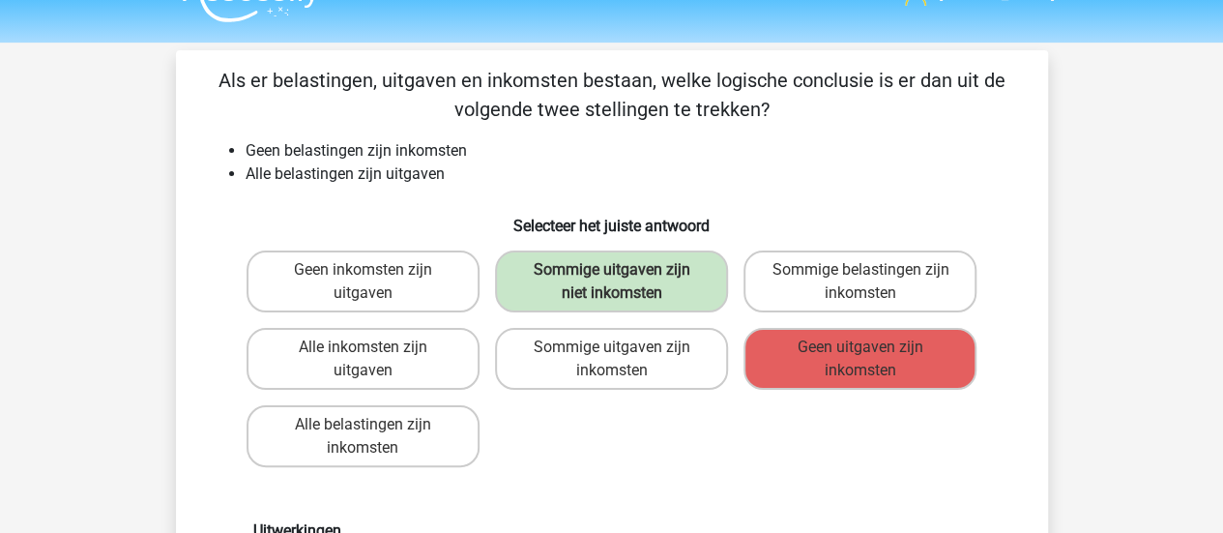
scroll to position [0, 0]
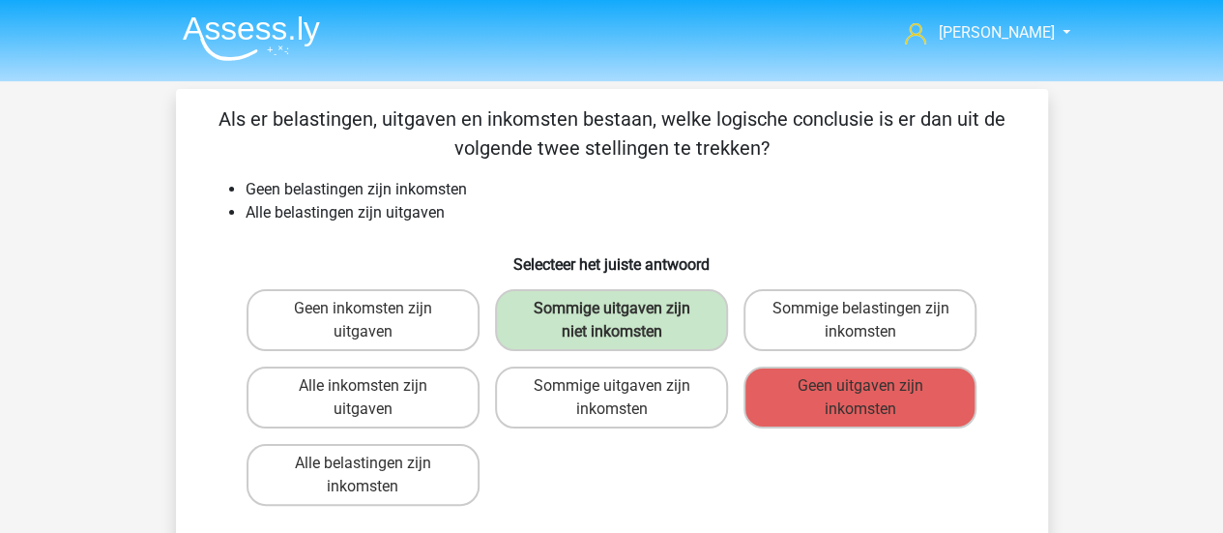
drag, startPoint x: 92, startPoint y: 90, endPoint x: 68, endPoint y: 100, distance: 26.0
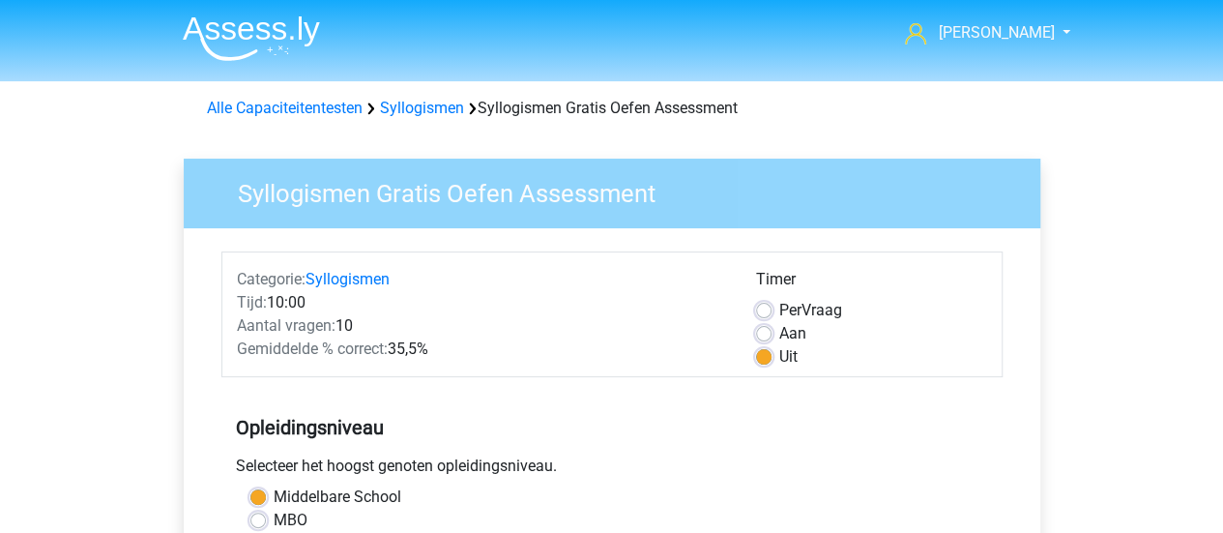
click at [287, 206] on h3 "Syllogismen Gratis Oefen Assessment" at bounding box center [620, 190] width 811 height 38
